Goal: Task Accomplishment & Management: Use online tool/utility

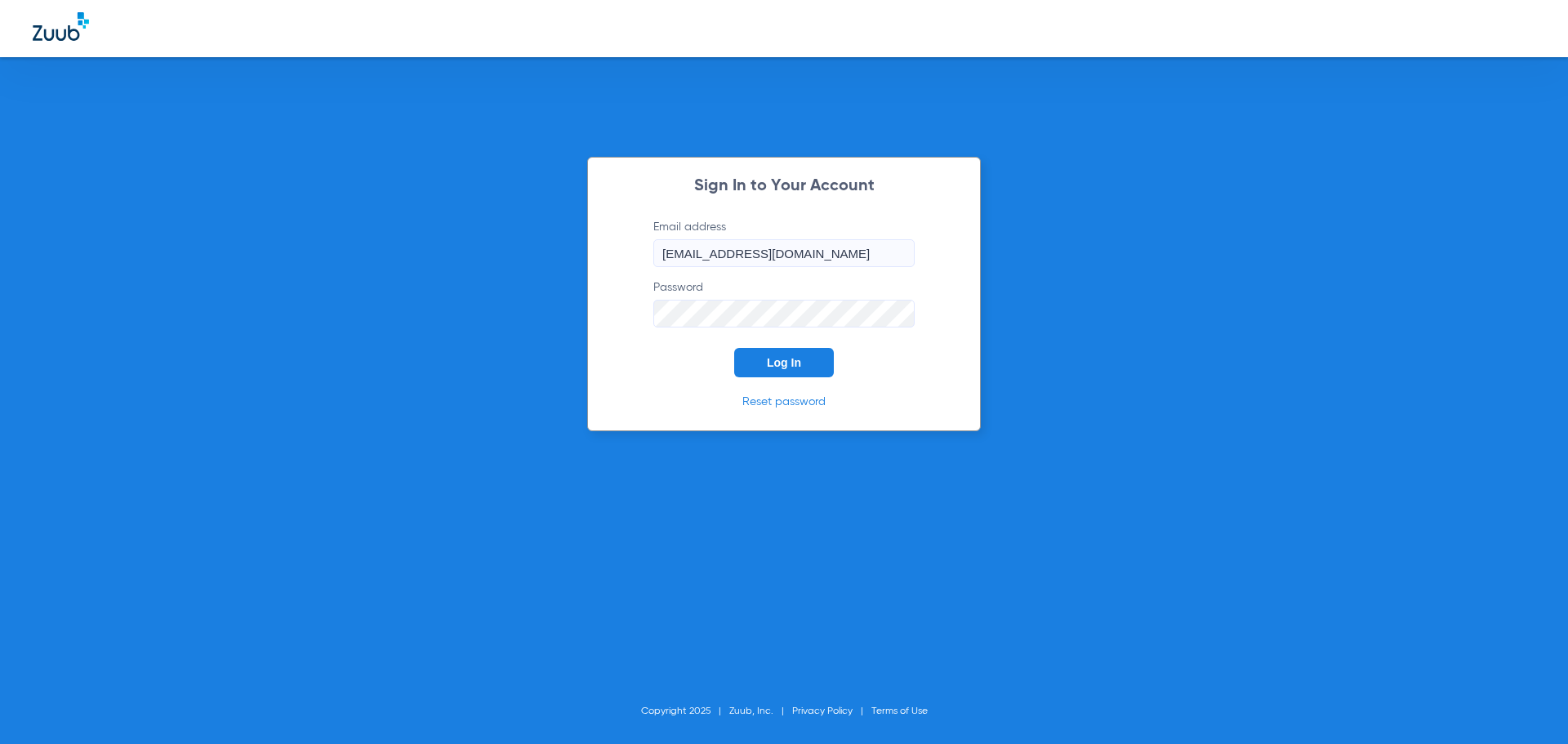
click at [818, 361] on button "Log In" at bounding box center [784, 362] width 100 height 29
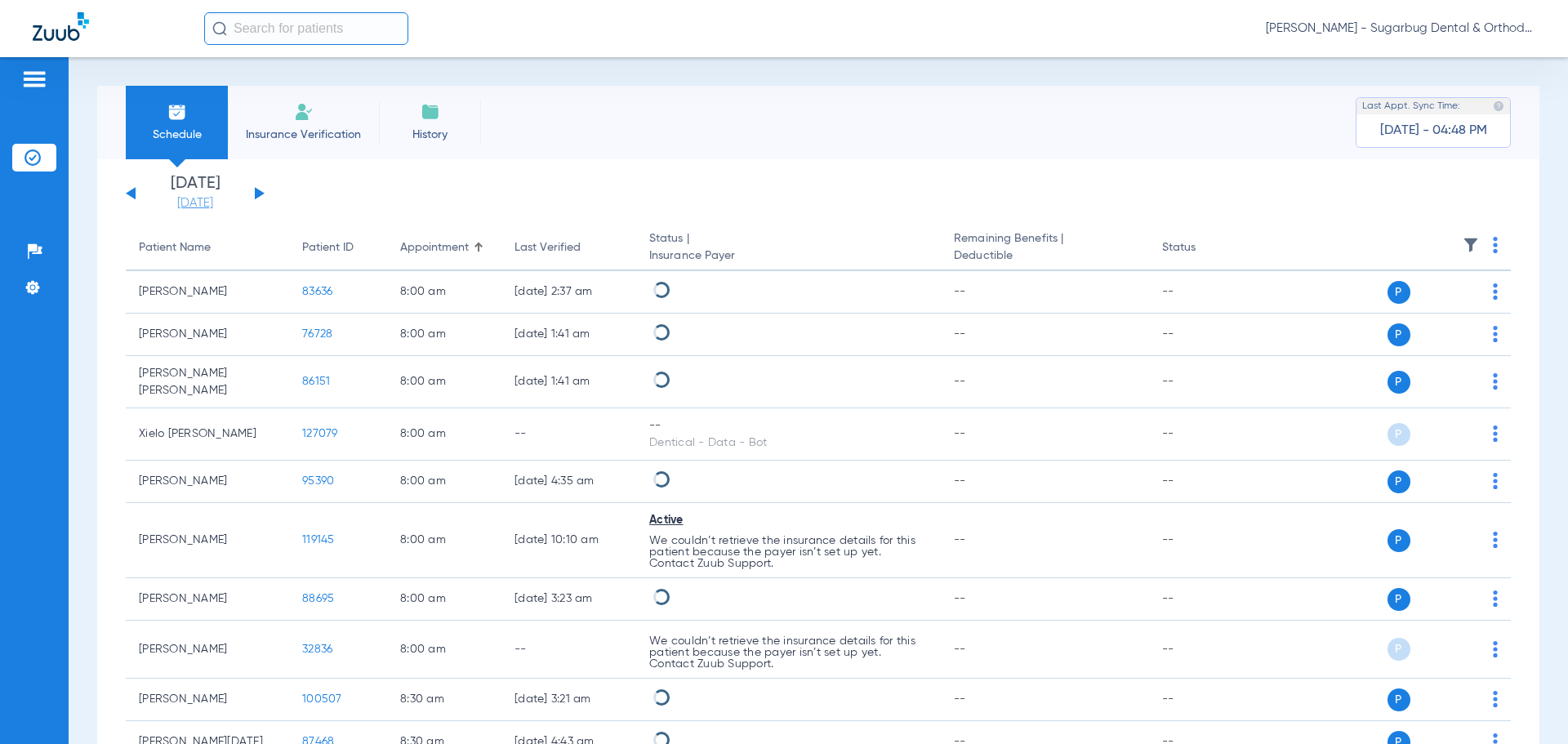
click at [187, 204] on link "[DATE]" at bounding box center [195, 203] width 98 height 16
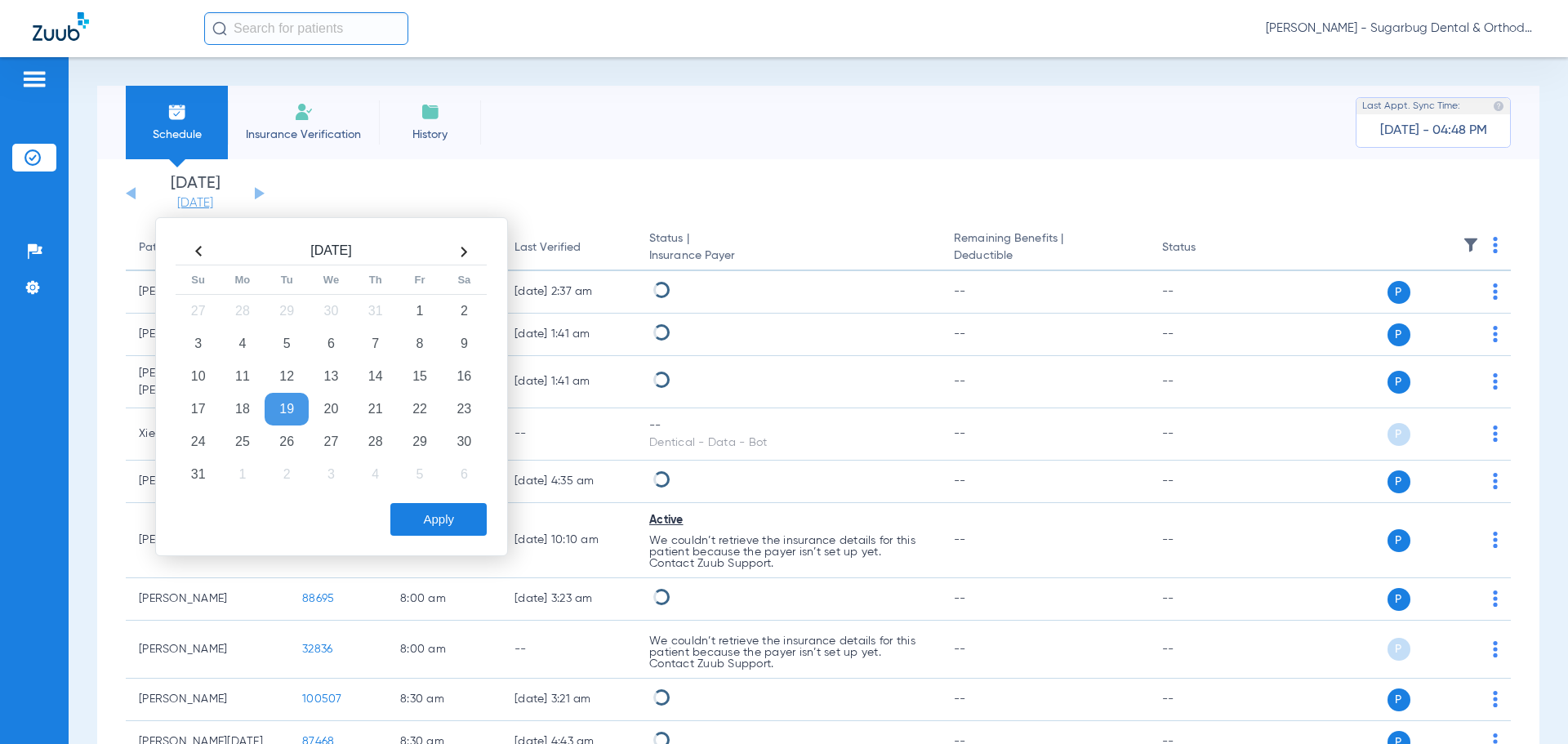
click at [187, 204] on link "[DATE]" at bounding box center [195, 203] width 98 height 16
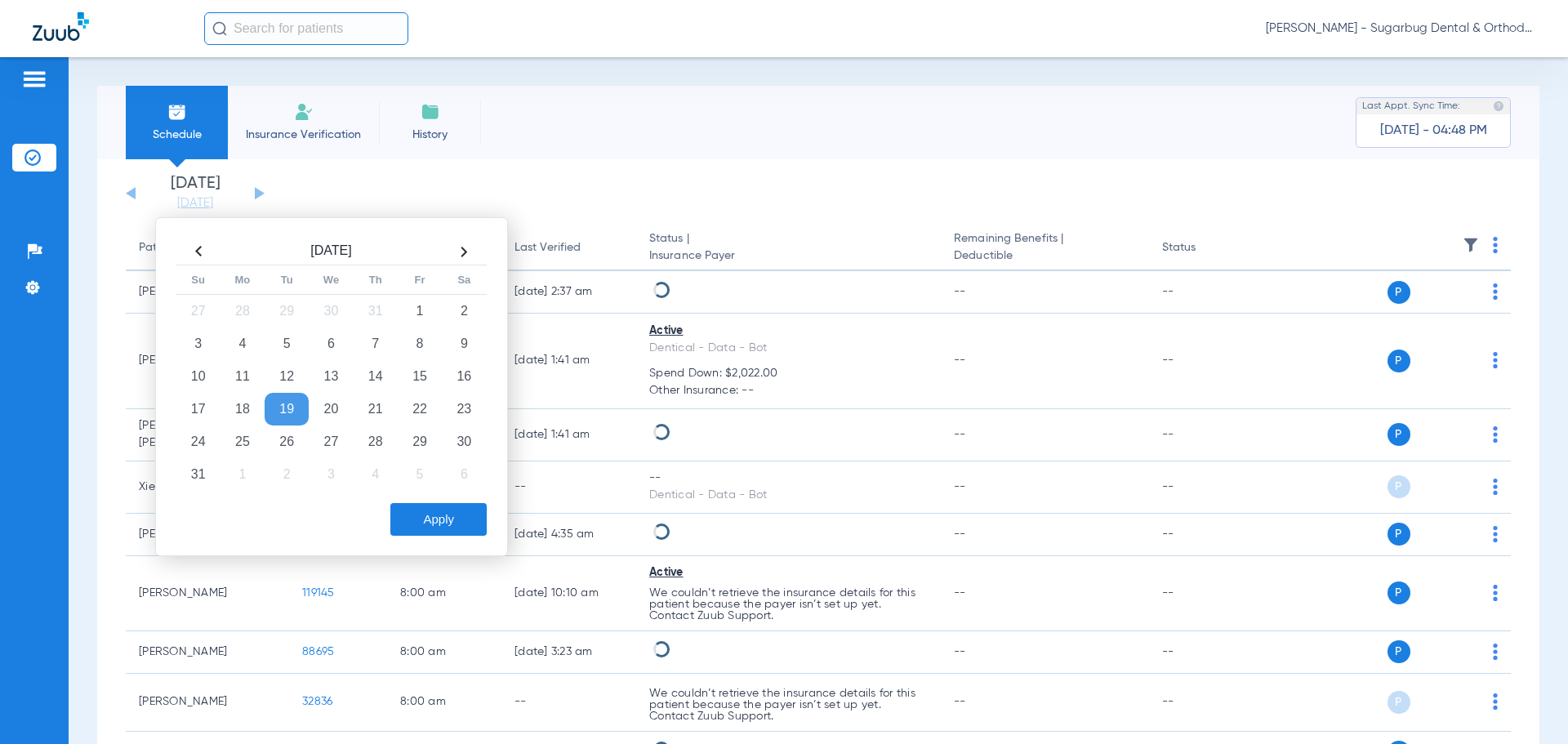
click at [423, 410] on td "22" at bounding box center [419, 409] width 44 height 33
click at [438, 525] on button "Apply" at bounding box center [438, 519] width 96 height 33
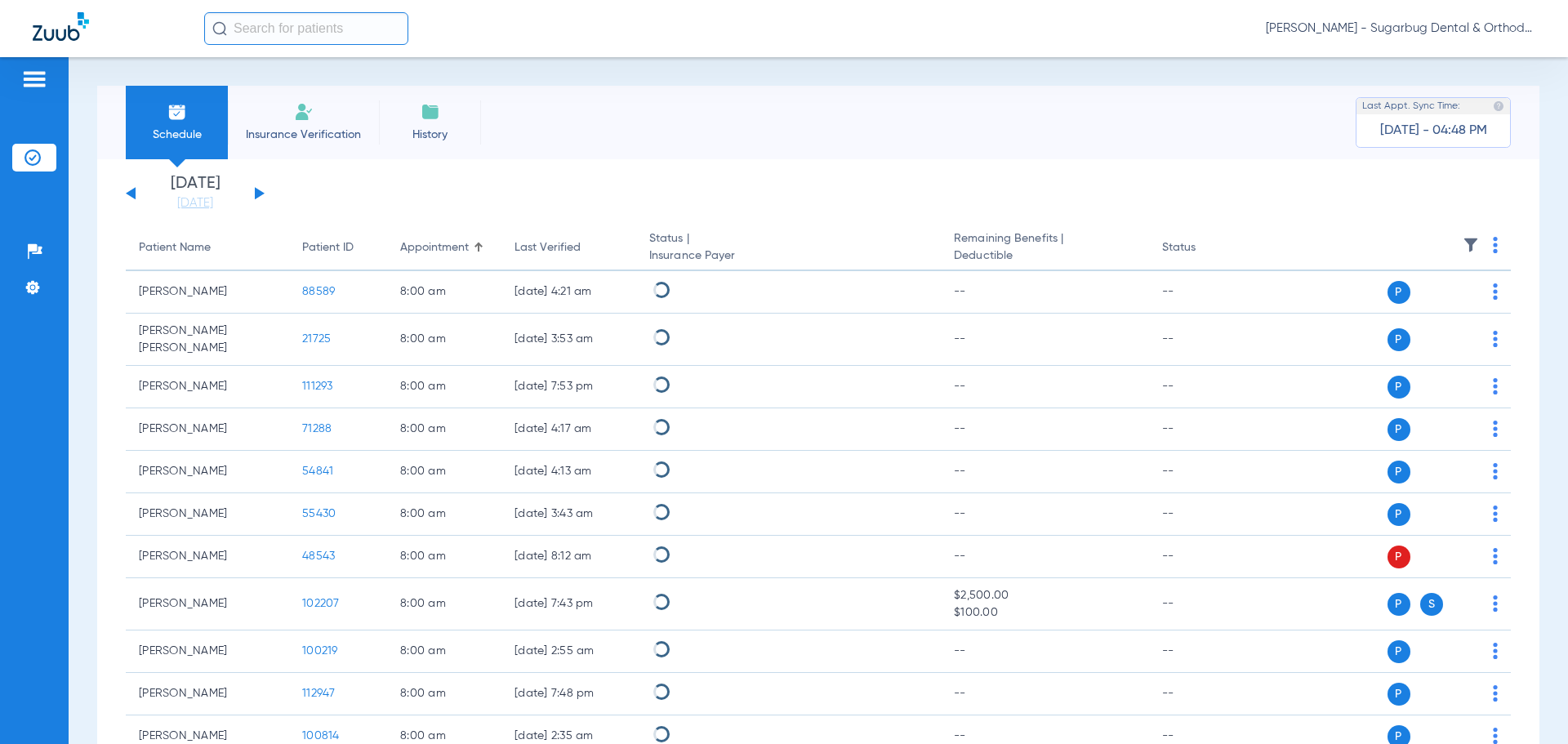
click at [1463, 241] on img at bounding box center [1471, 245] width 16 height 16
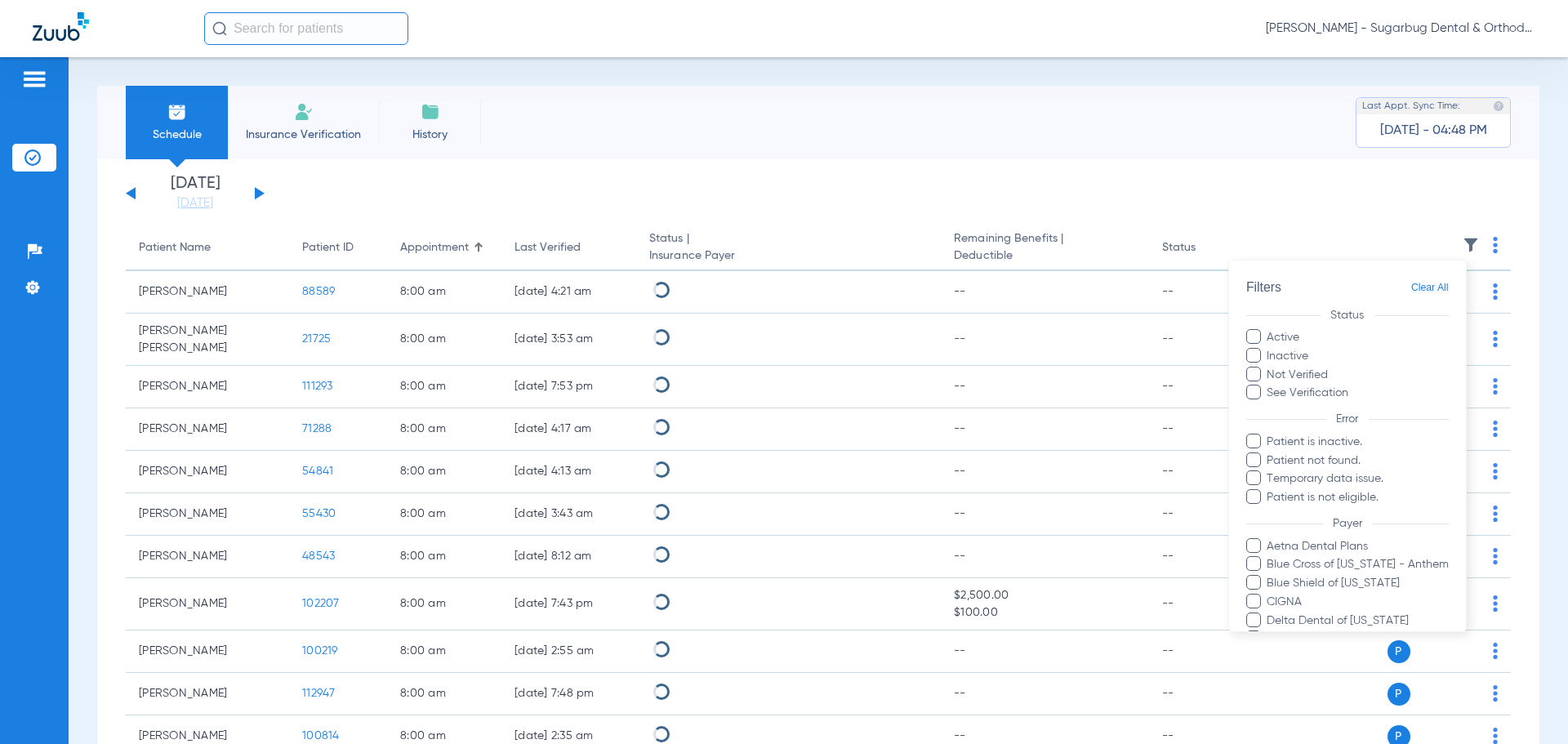
click at [1256, 538] on span at bounding box center [1254, 545] width 15 height 15
click at [1270, 557] on input "Aetna Dental Plans" at bounding box center [1270, 557] width 0 height 0
click at [1250, 556] on span at bounding box center [1254, 564] width 15 height 15
click at [1270, 576] on input "Blue Cross of [US_STATE] - Anthem" at bounding box center [1270, 576] width 0 height 0
click at [1249, 575] on span at bounding box center [1254, 583] width 15 height 15
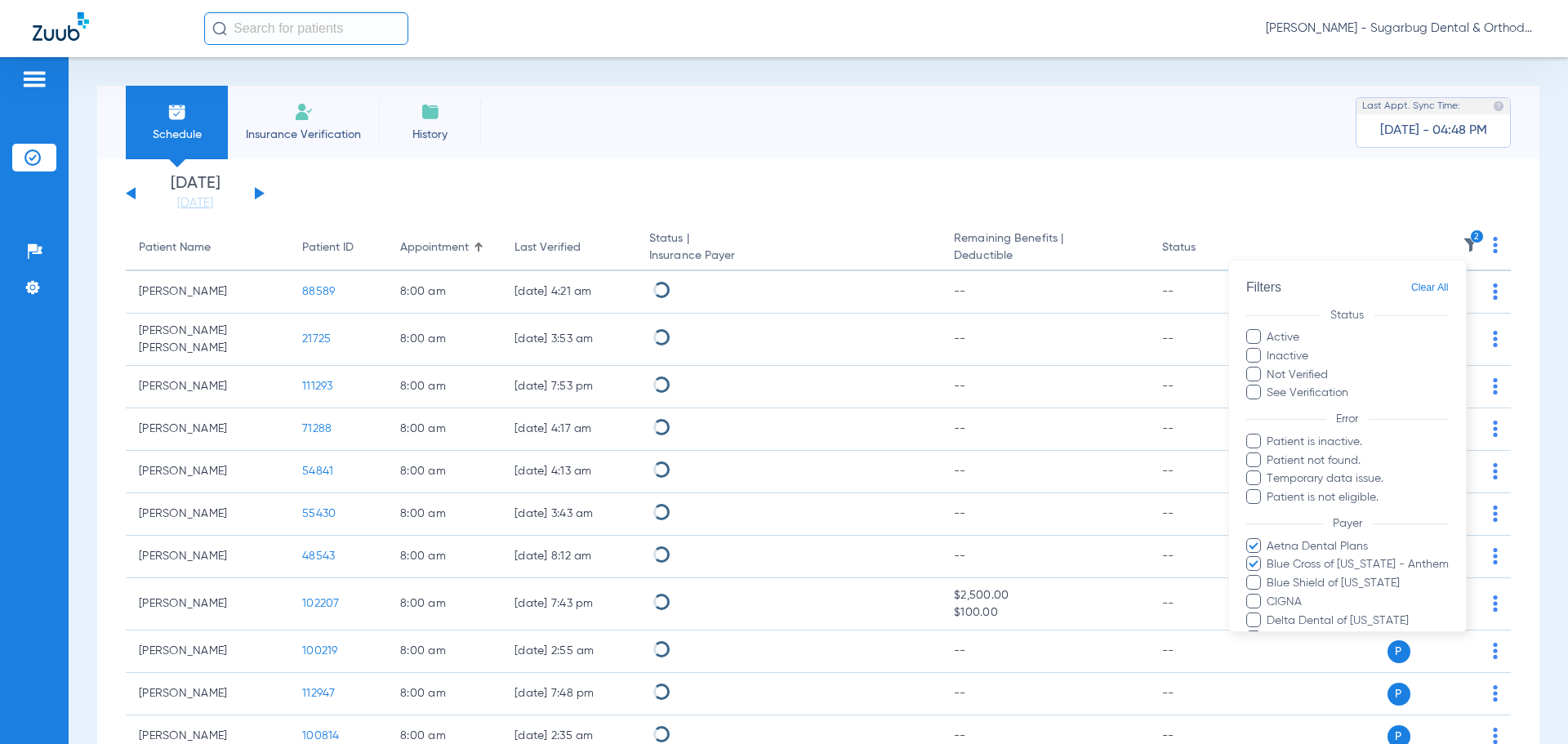
click at [1270, 595] on input "Blue Shield of [US_STATE]" at bounding box center [1270, 595] width 0 height 0
click at [1251, 594] on span at bounding box center [1254, 601] width 15 height 15
click at [1270, 613] on input "CIGNA" at bounding box center [1270, 613] width 0 height 0
click at [1247, 612] on span at bounding box center [1254, 620] width 15 height 15
click at [1270, 632] on input "Delta Dental of [US_STATE]" at bounding box center [1270, 632] width 0 height 0
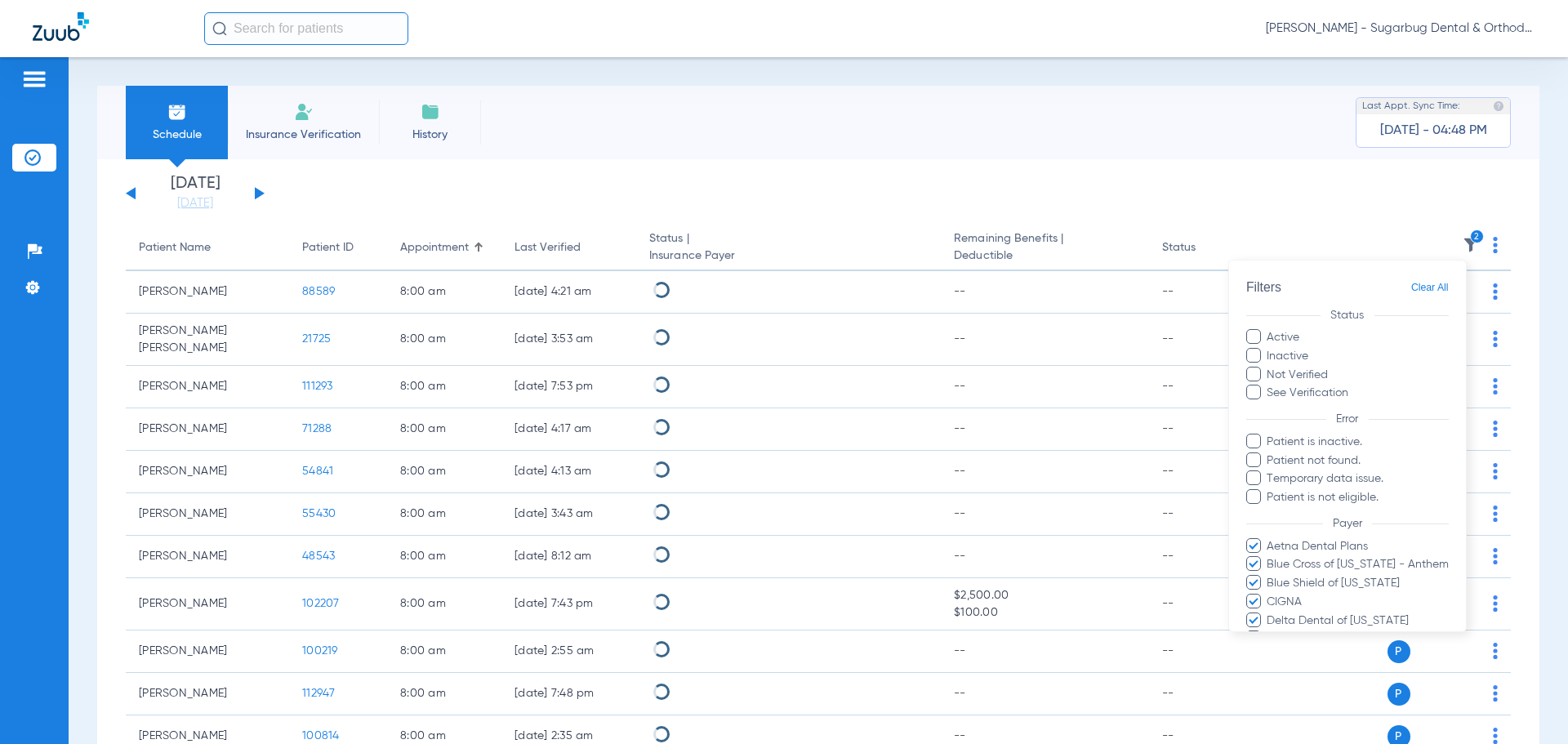
click at [1250, 630] on span at bounding box center [1254, 638] width 15 height 15
click at [1270, 650] on input "Delta Dental of [US_STATE]" at bounding box center [1270, 650] width 0 height 0
drag, startPoint x: 1253, startPoint y: 440, endPoint x: 1268, endPoint y: 505, distance: 66.7
click at [1252, 667] on span at bounding box center [1254, 675] width 15 height 15
click at [1270, 687] on input "MetLife" at bounding box center [1270, 687] width 0 height 0
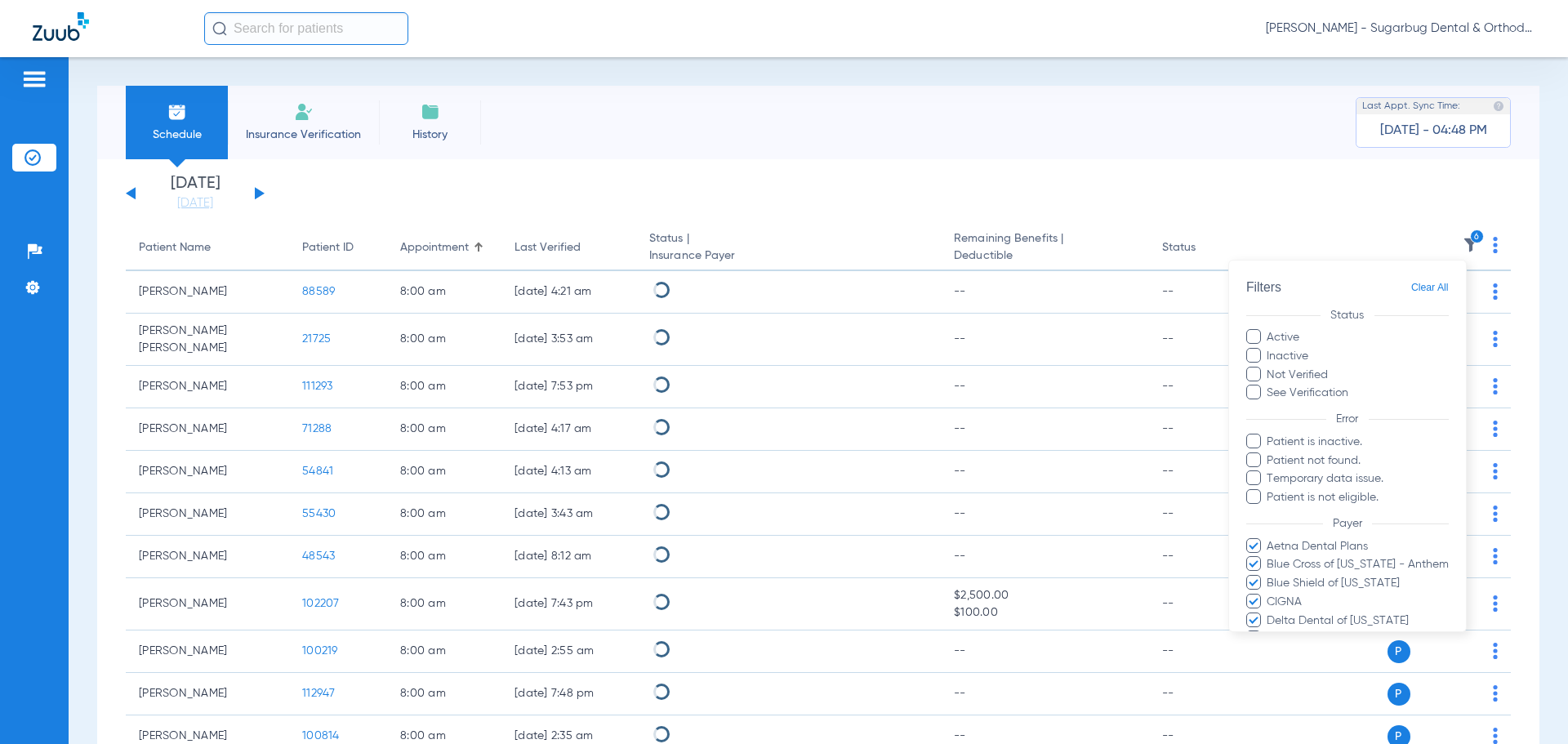
click at [1250, 687] on span at bounding box center [1254, 695] width 15 height 15
click at [1270, 707] on input "Sun Life/Dentaquest - AI" at bounding box center [1270, 707] width 0 height 0
click at [1391, 590] on form "Filters Clear All Status Active Inactive Not Verified See Verification Error Pa…" at bounding box center [1348, 604] width 237 height 687
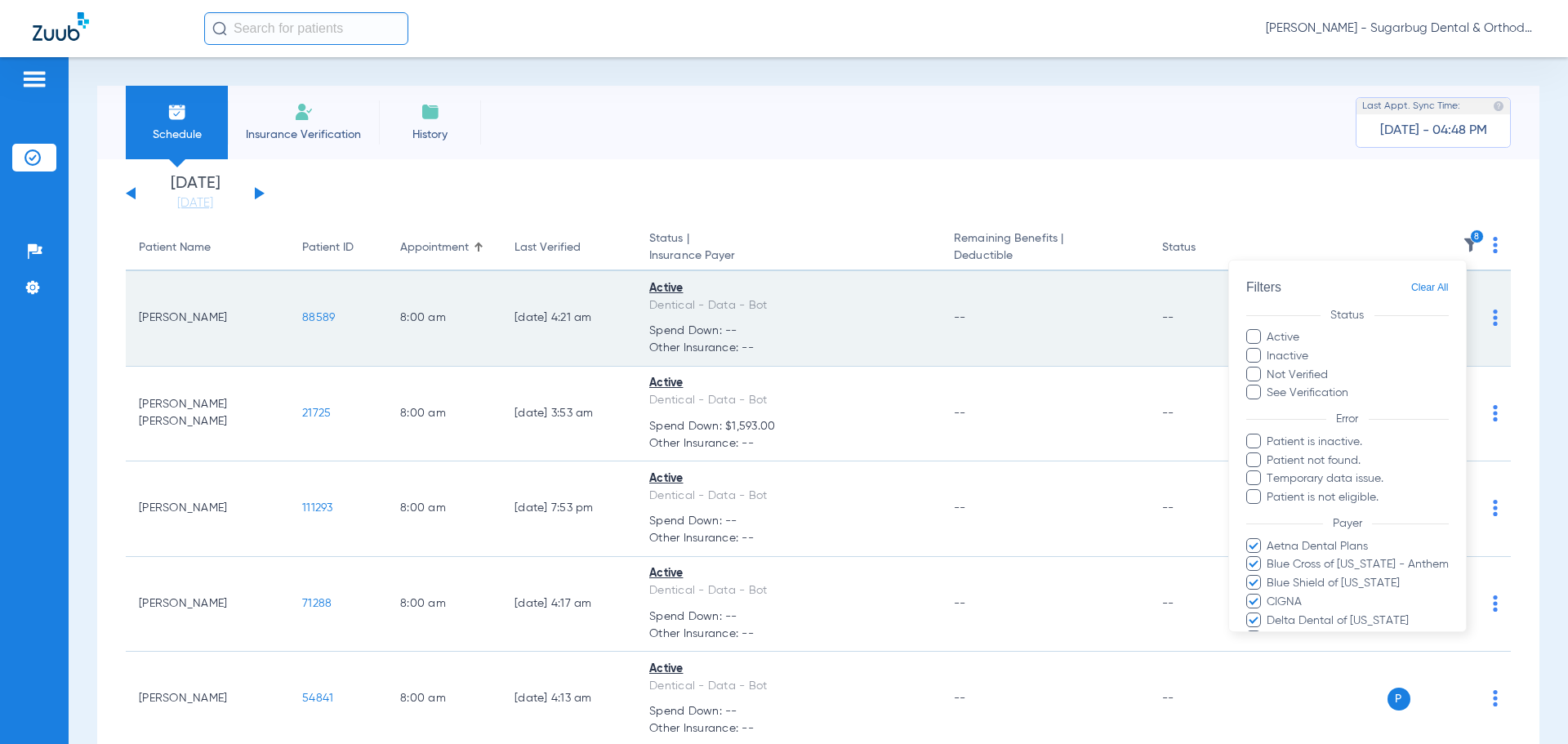
click at [1110, 190] on div at bounding box center [784, 372] width 1568 height 744
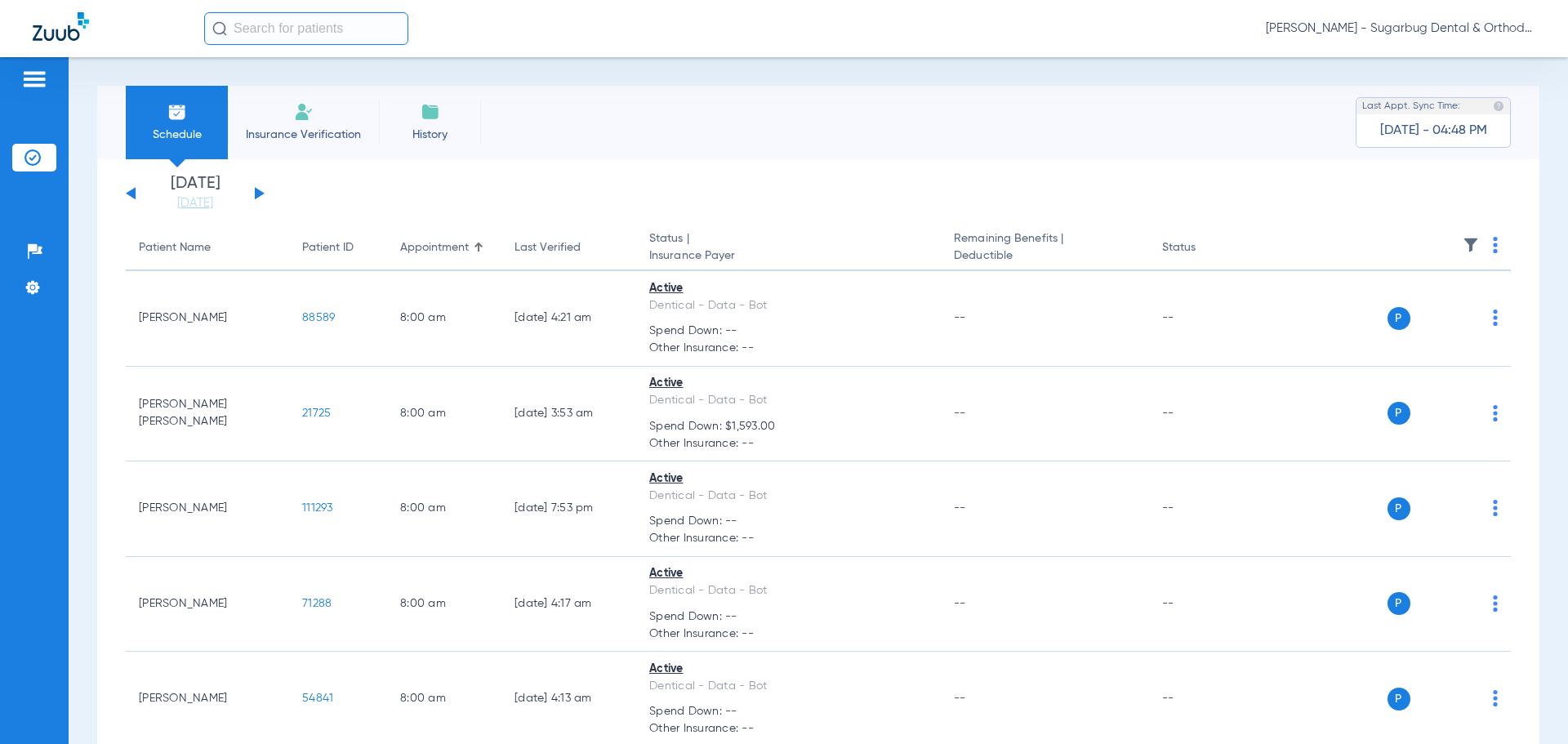
click at [1469, 244] on th at bounding box center [1386, 247] width 252 height 46
click at [1463, 240] on img at bounding box center [1471, 245] width 16 height 16
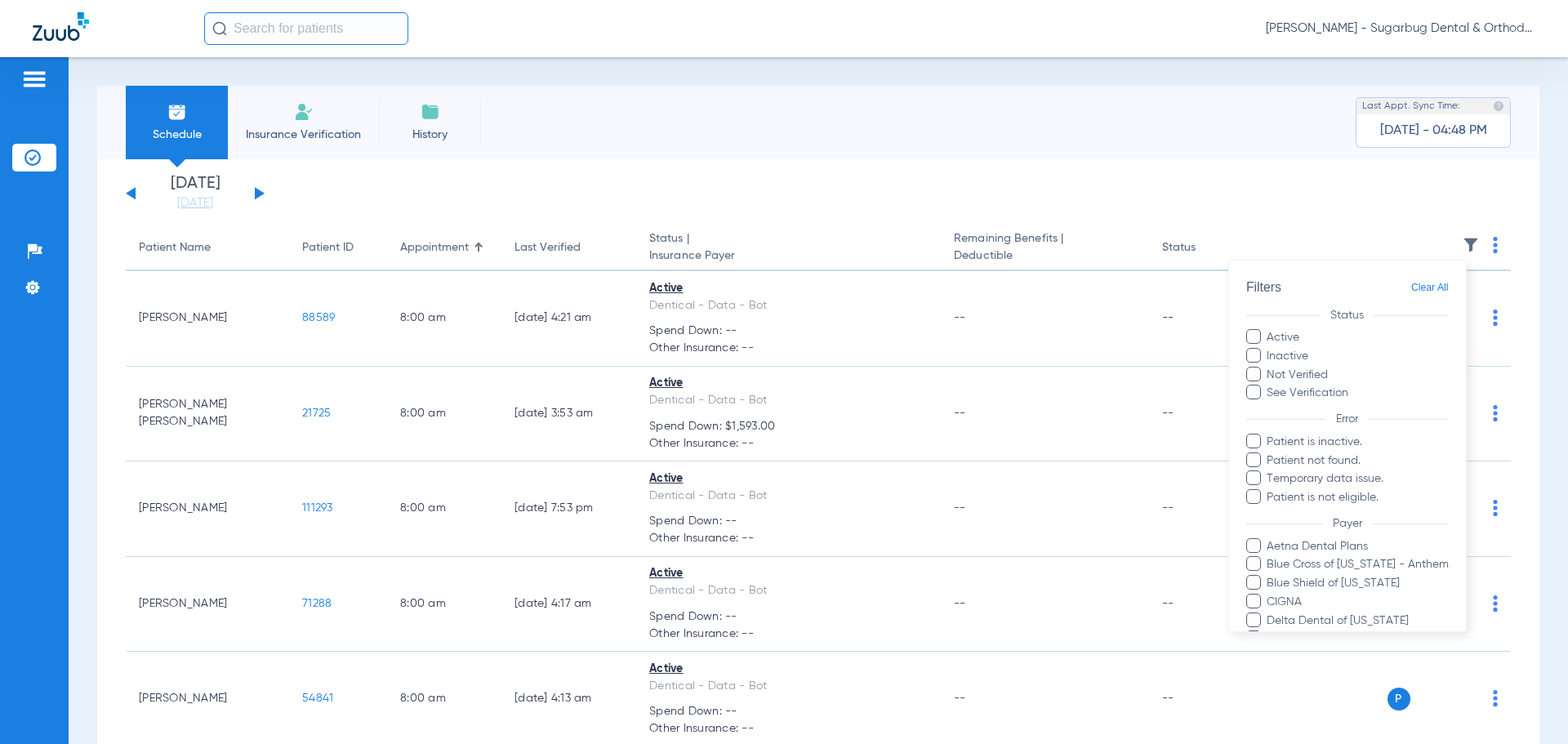
click at [1463, 240] on img at bounding box center [1471, 245] width 16 height 16
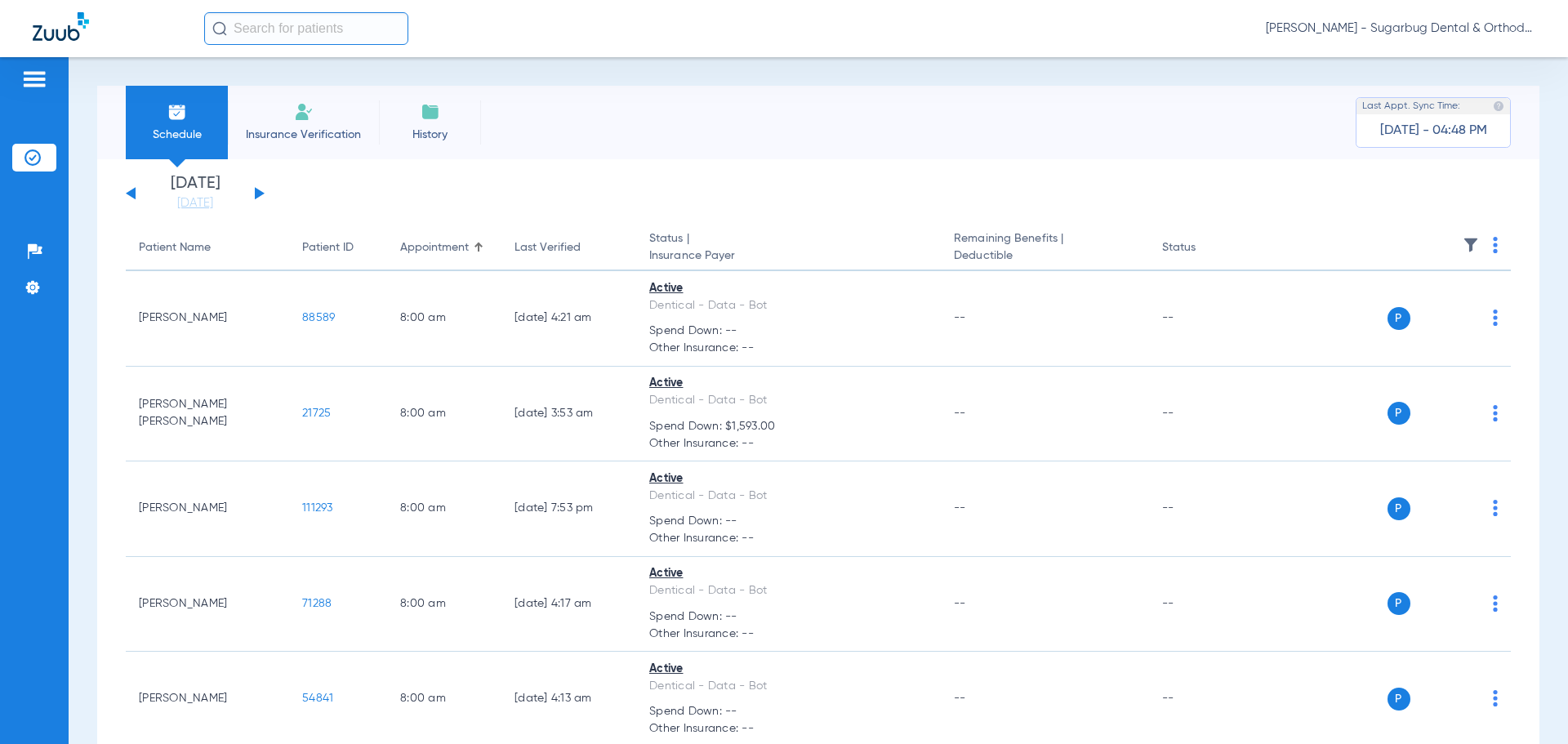
click at [1442, 225] on th at bounding box center [1386, 247] width 252 height 46
click at [1463, 237] on img at bounding box center [1471, 245] width 16 height 16
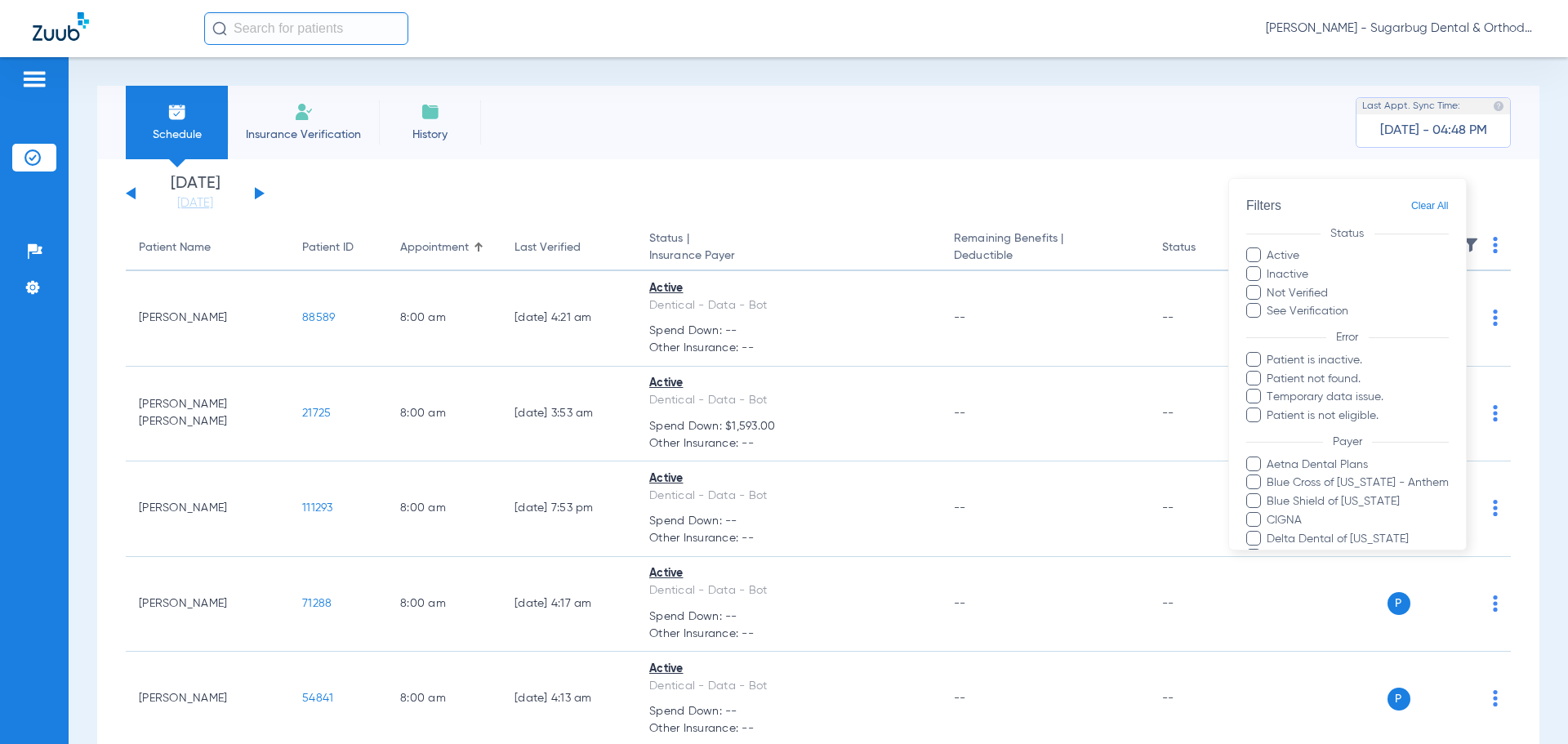
click at [1247, 456] on span at bounding box center [1254, 464] width 15 height 15
click at [1270, 476] on input "Aetna Dental Plans" at bounding box center [1270, 476] width 0 height 0
click at [1247, 474] on span at bounding box center [1254, 482] width 15 height 15
click at [1270, 494] on input "Blue Cross of [US_STATE] - Anthem" at bounding box center [1270, 494] width 0 height 0
click at [1250, 493] on span at bounding box center [1254, 500] width 15 height 15
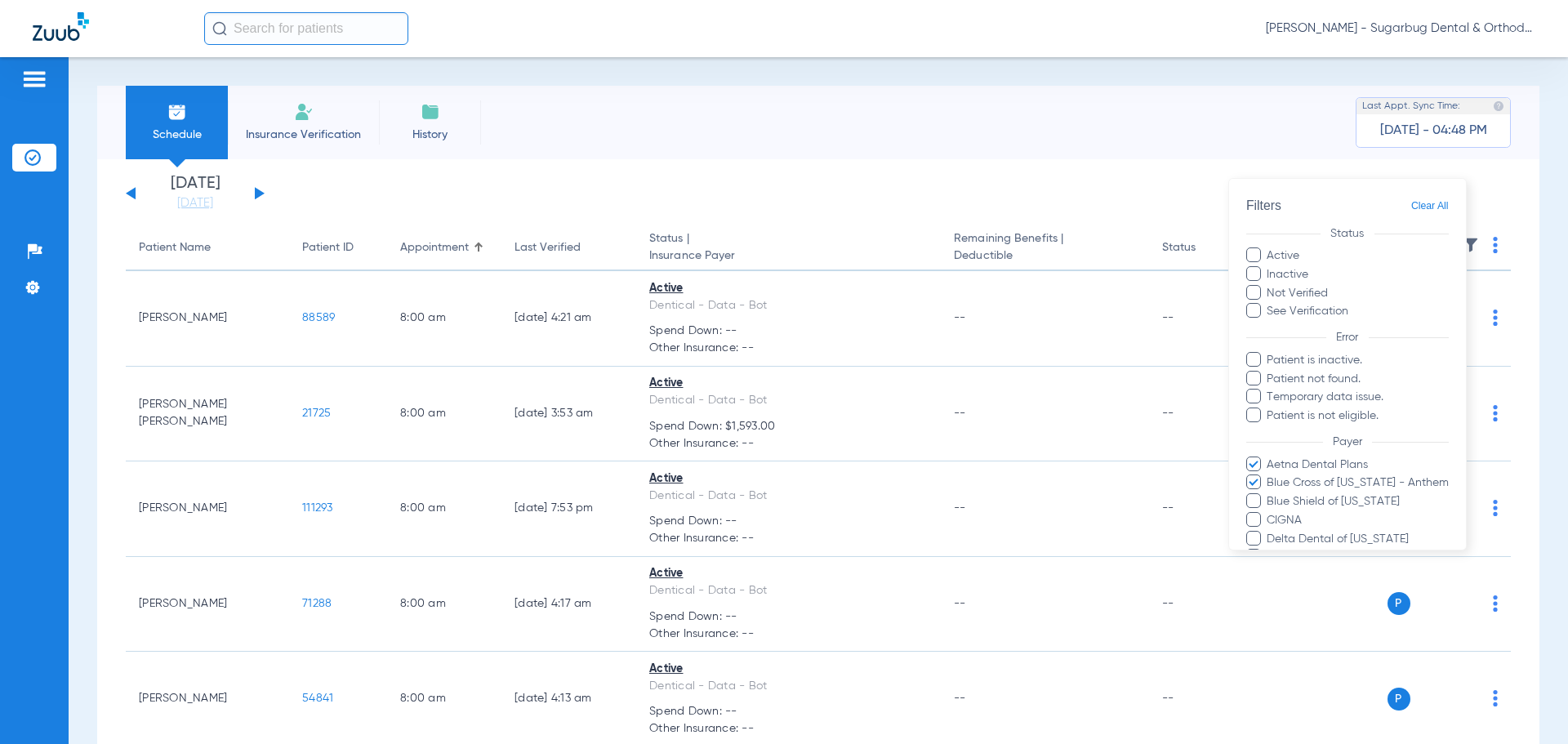
click at [1270, 512] on input "Blue Shield of [US_STATE]" at bounding box center [1270, 512] width 0 height 0
click at [1247, 493] on label "Blue Shield of [US_STATE]" at bounding box center [1348, 501] width 203 height 17
click at [1270, 512] on input "Blue Shield of [US_STATE]" at bounding box center [1270, 512] width 0 height 0
click at [1250, 512] on span at bounding box center [1254, 519] width 15 height 15
click at [1270, 531] on input "CIGNA" at bounding box center [1270, 531] width 0 height 0
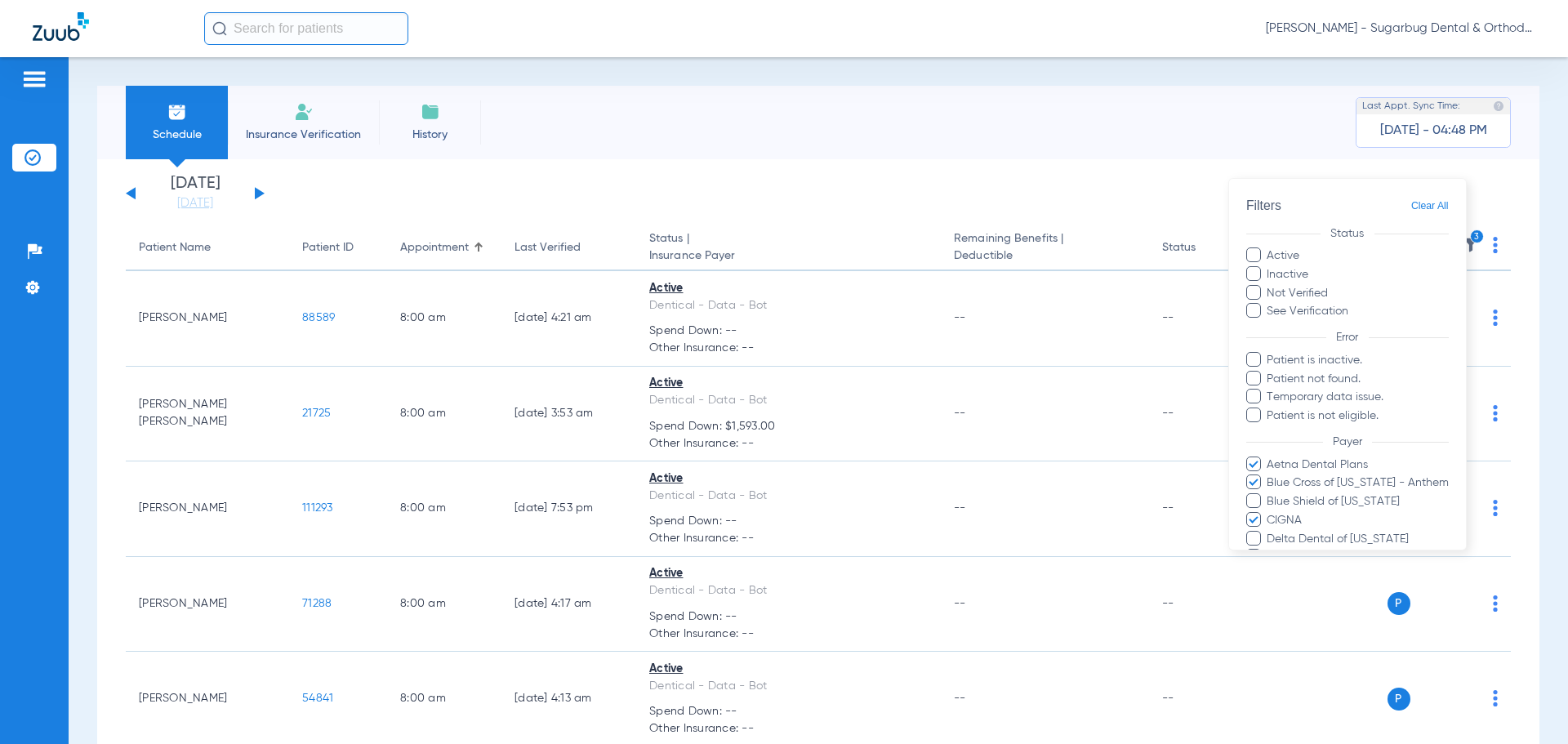
click at [1255, 531] on span at bounding box center [1254, 539] width 15 height 15
click at [1270, 551] on input "Delta Dental of [US_STATE]" at bounding box center [1270, 551] width 0 height 0
click at [1254, 549] on span at bounding box center [1254, 556] width 15 height 15
click at [1270, 569] on input "Delta Dental of [US_STATE]" at bounding box center [1270, 569] width 0 height 0
click at [1249, 586] on span at bounding box center [1254, 594] width 15 height 15
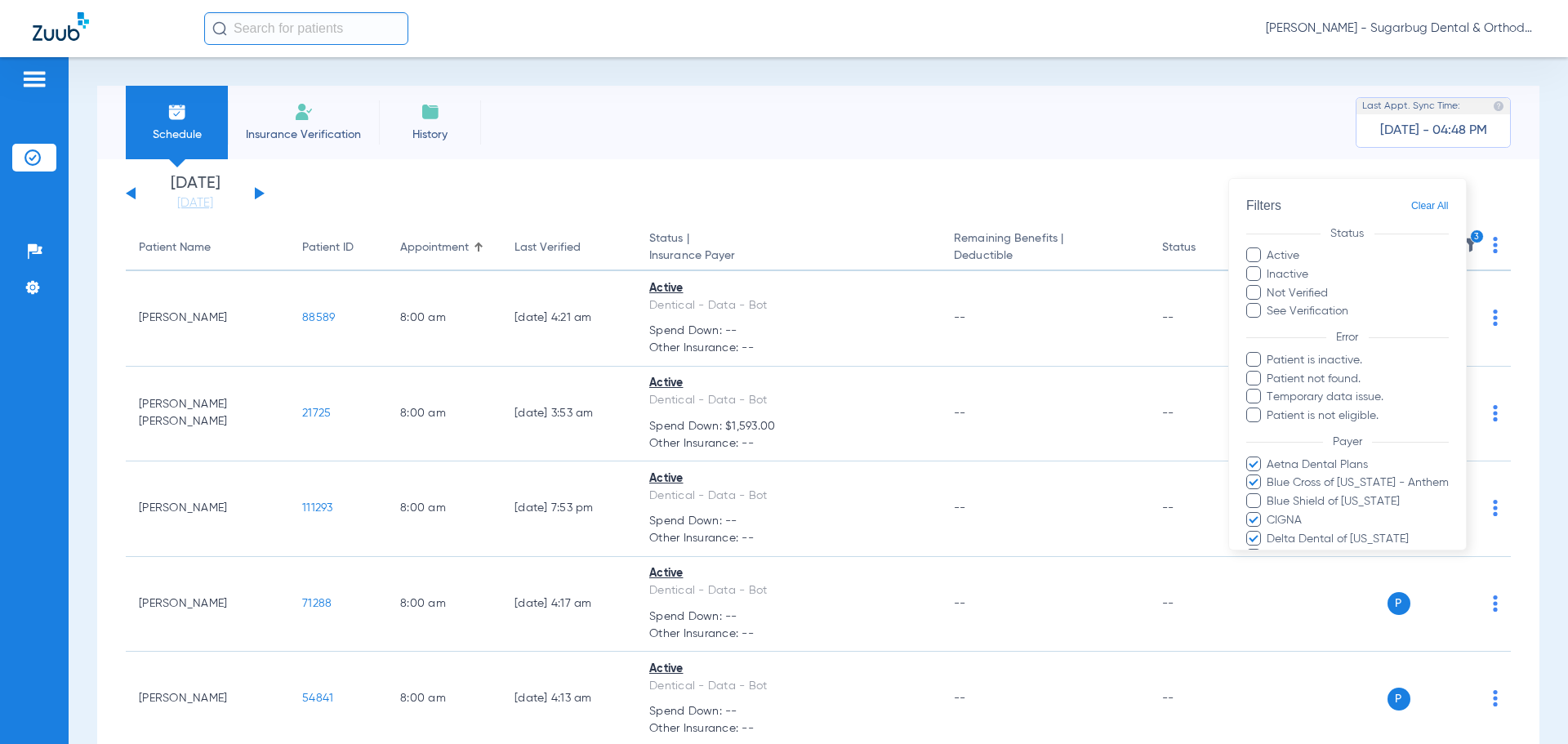
click at [1270, 606] on input "MetLife" at bounding box center [1270, 606] width 0 height 0
click at [1249, 605] on span at bounding box center [1254, 612] width 15 height 15
click at [1270, 625] on input "Sun Life/Dentaquest - AI" at bounding box center [1270, 625] width 0 height 0
click at [1248, 531] on label "Delta Dental of [US_STATE]" at bounding box center [1348, 540] width 203 height 17
click at [1270, 551] on input "Delta Dental of [US_STATE]" at bounding box center [1270, 551] width 0 height 0
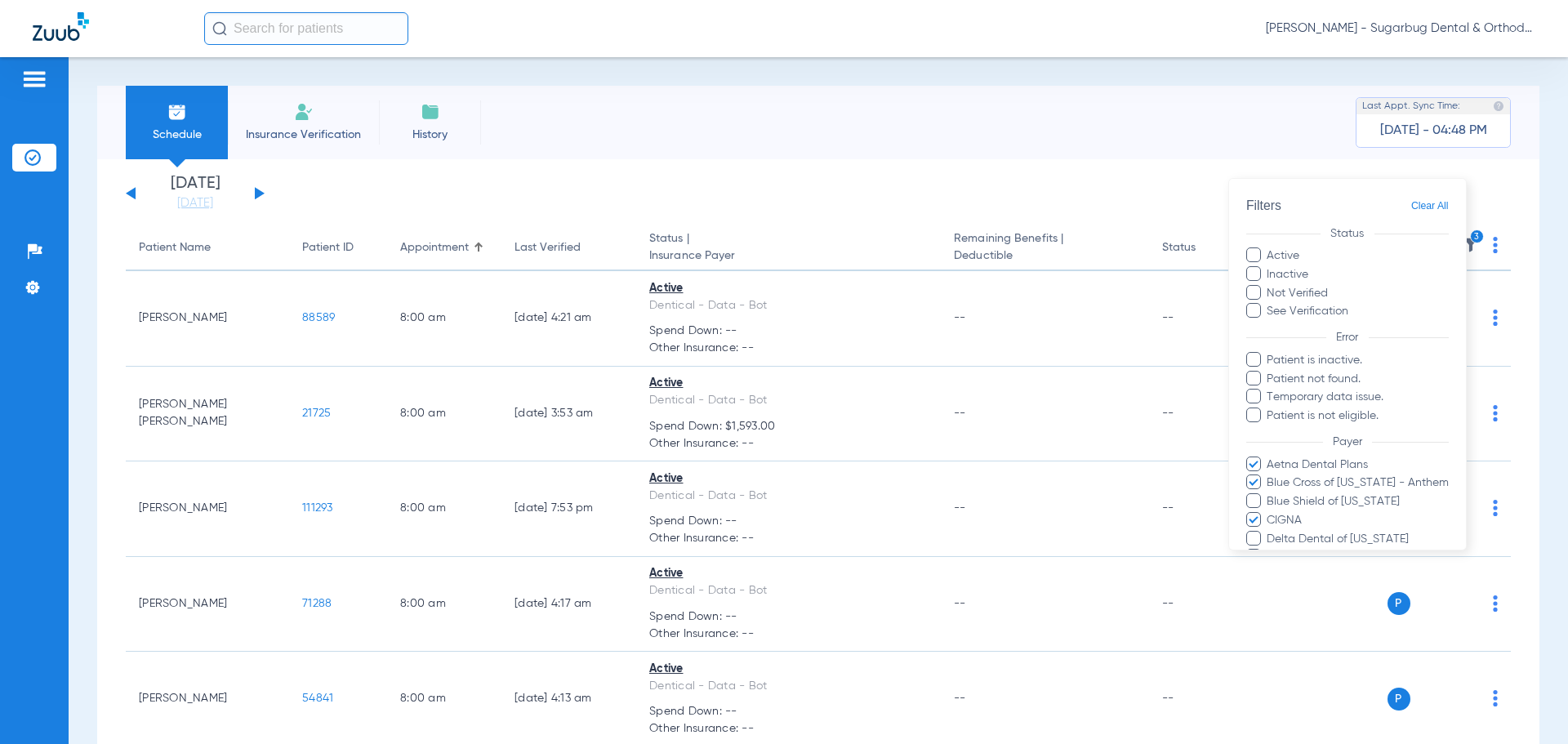
click at [1250, 549] on span at bounding box center [1254, 556] width 15 height 15
click at [1270, 569] on input "Delta Dental of [US_STATE]" at bounding box center [1270, 569] width 0 height 0
click at [1255, 493] on span at bounding box center [1254, 500] width 15 height 15
click at [1270, 512] on input "Blue Shield of [US_STATE]" at bounding box center [1270, 512] width 0 height 0
click at [1248, 531] on span at bounding box center [1254, 539] width 15 height 15
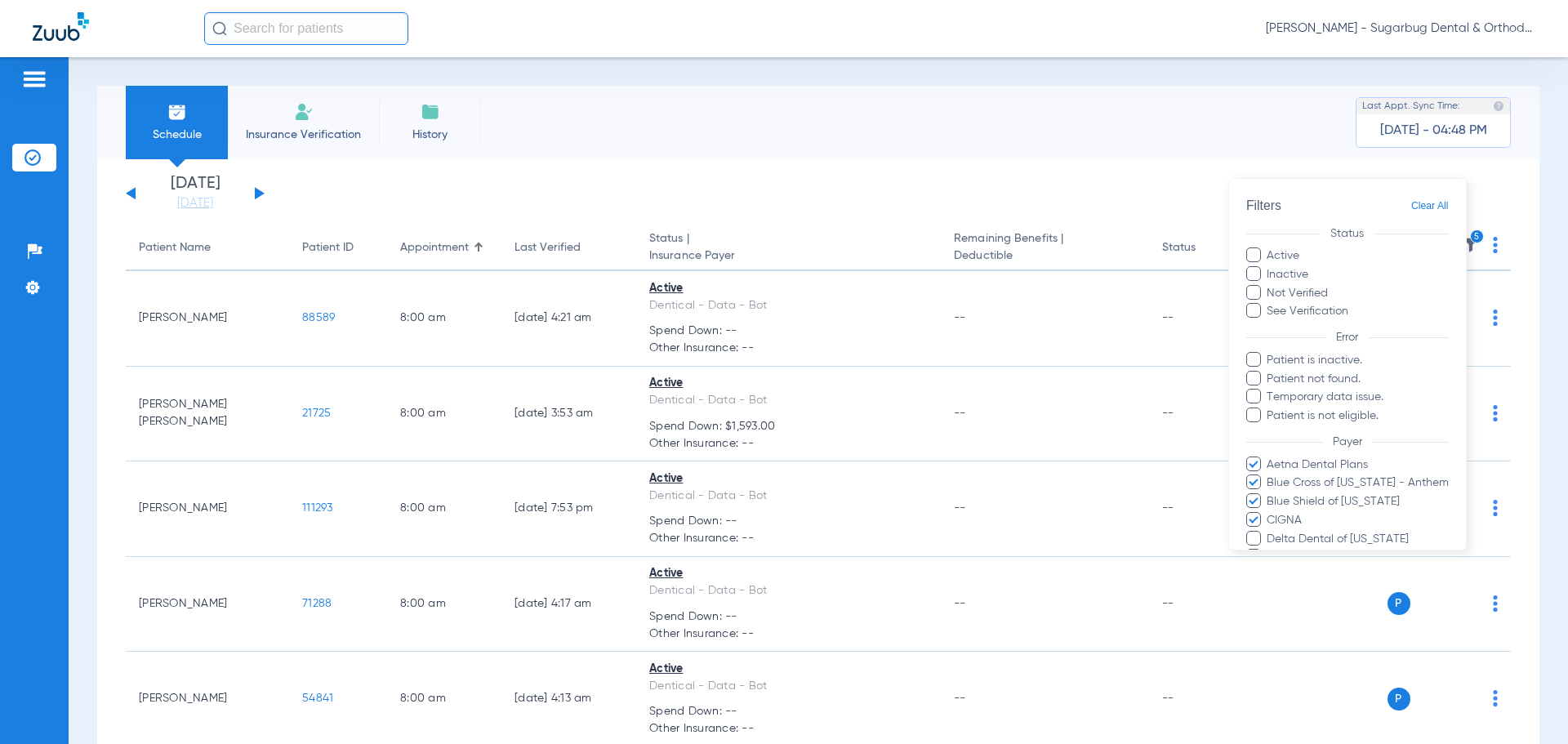
click at [1270, 551] on input "Delta Dental of [US_STATE]" at bounding box center [1270, 551] width 0 height 0
click at [1247, 549] on span at bounding box center [1254, 556] width 15 height 15
click at [1270, 569] on input "Delta Dental of [US_STATE]" at bounding box center [1270, 569] width 0 height 0
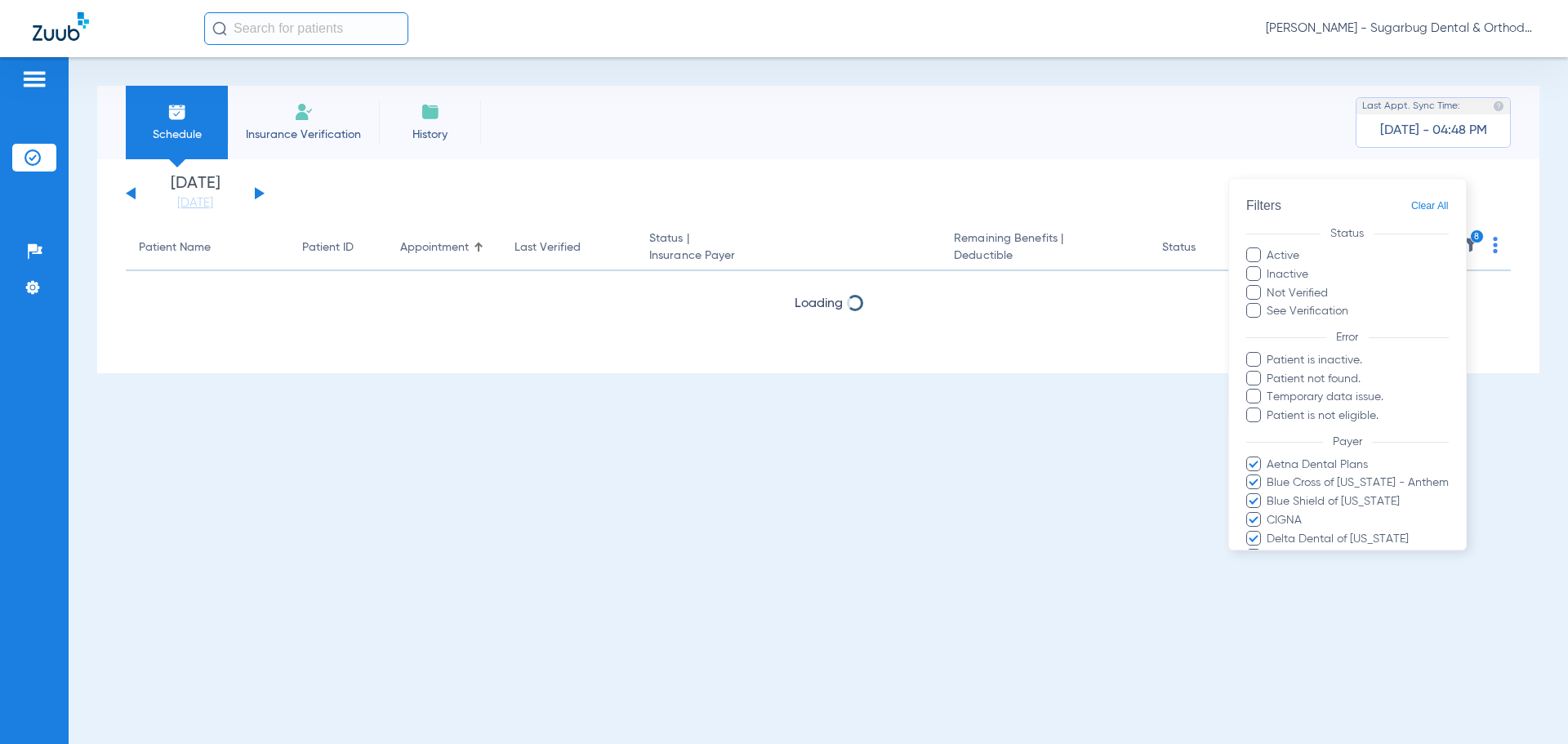
scroll to position [316, 0]
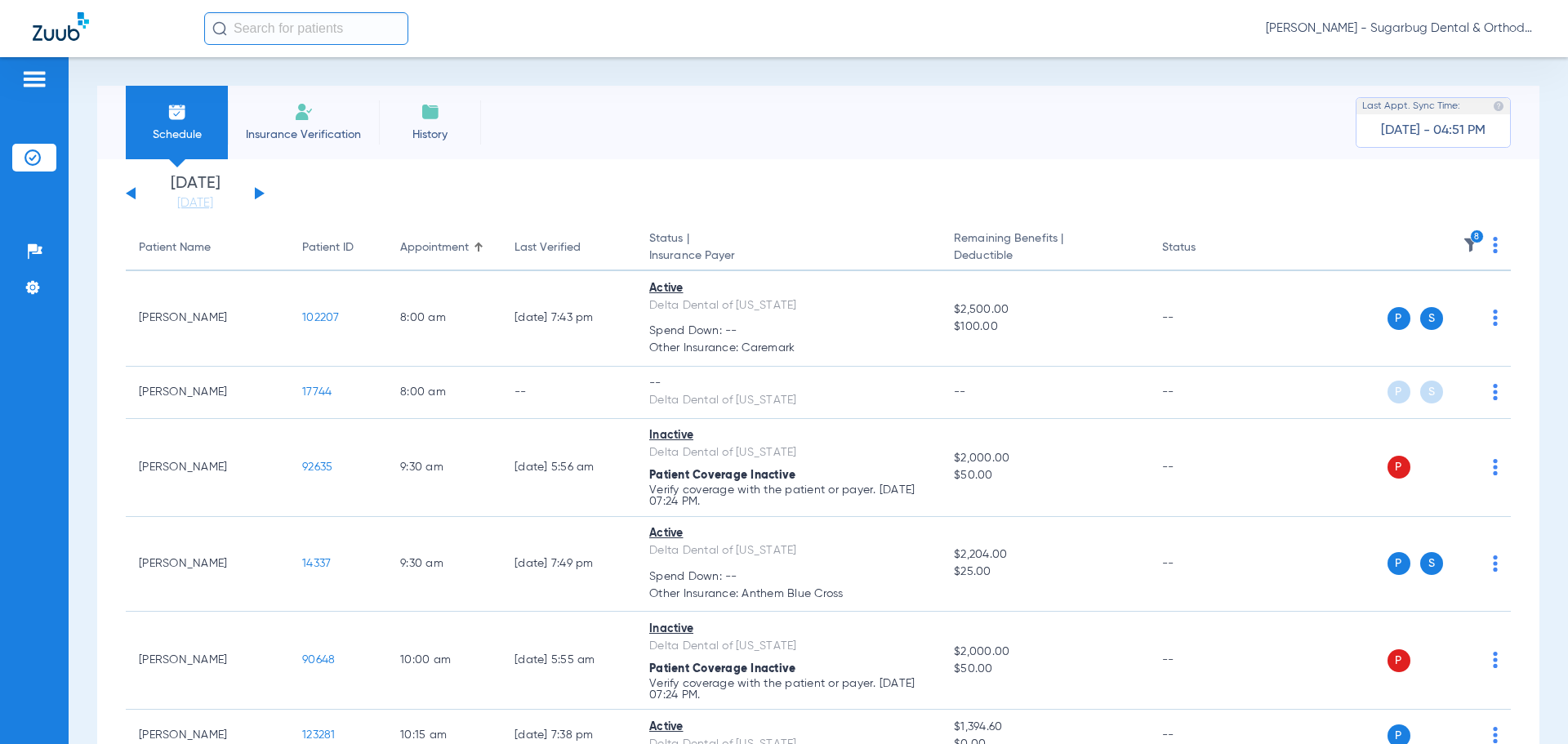
click at [1078, 175] on app-single-date-navigator "[DATE] [DATE] [DATE] [DATE] [DATE] [DATE] [DATE] [DATE] [DATE] [DATE] [DATE] [D…" at bounding box center [818, 193] width 1385 height 35
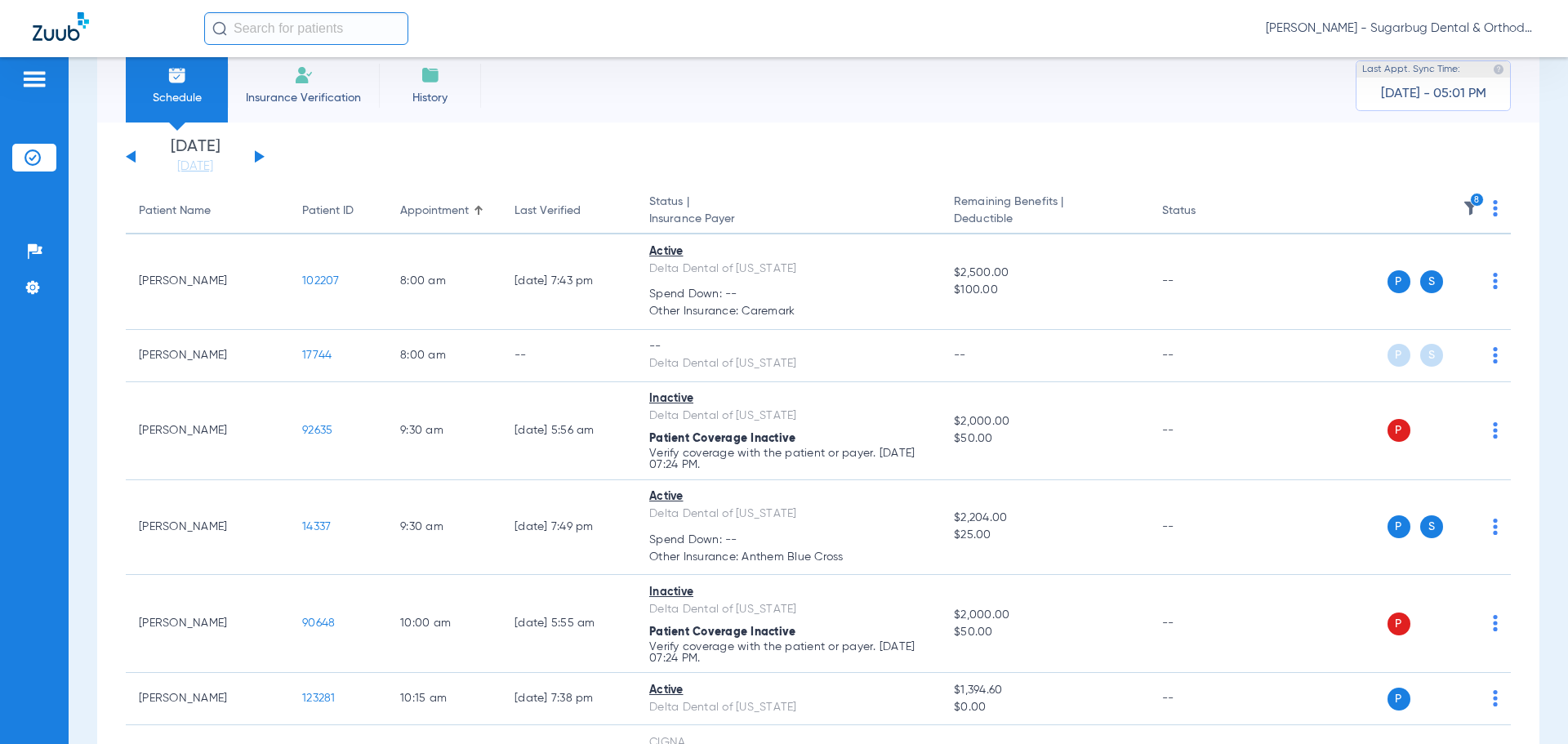
scroll to position [0, 0]
